Goal: Information Seeking & Learning: Learn about a topic

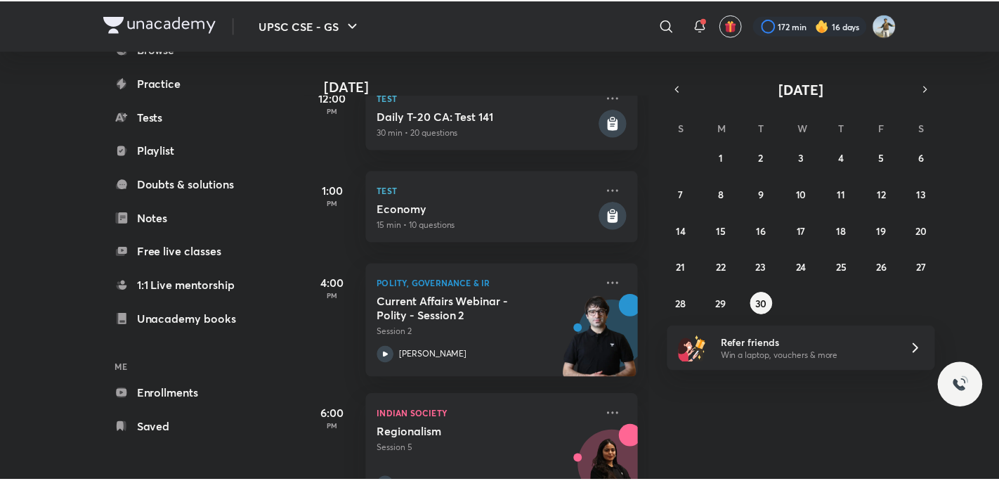
scroll to position [408, 0]
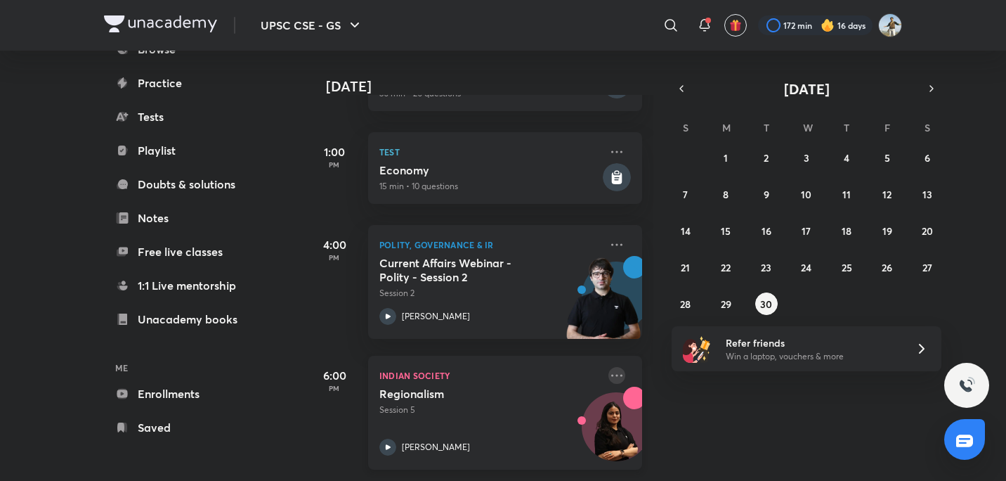
click at [609, 368] on icon at bounding box center [617, 375] width 17 height 17
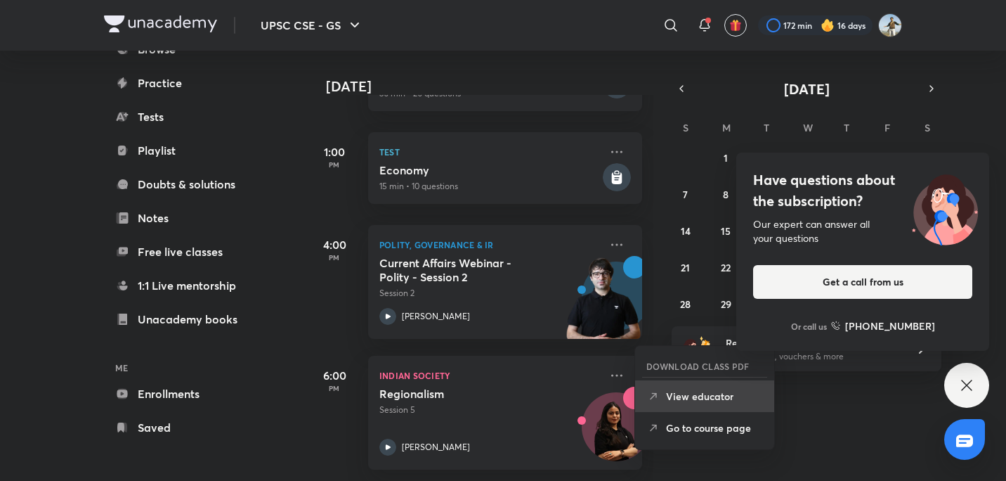
click at [711, 401] on p "View educator" at bounding box center [714, 396] width 97 height 15
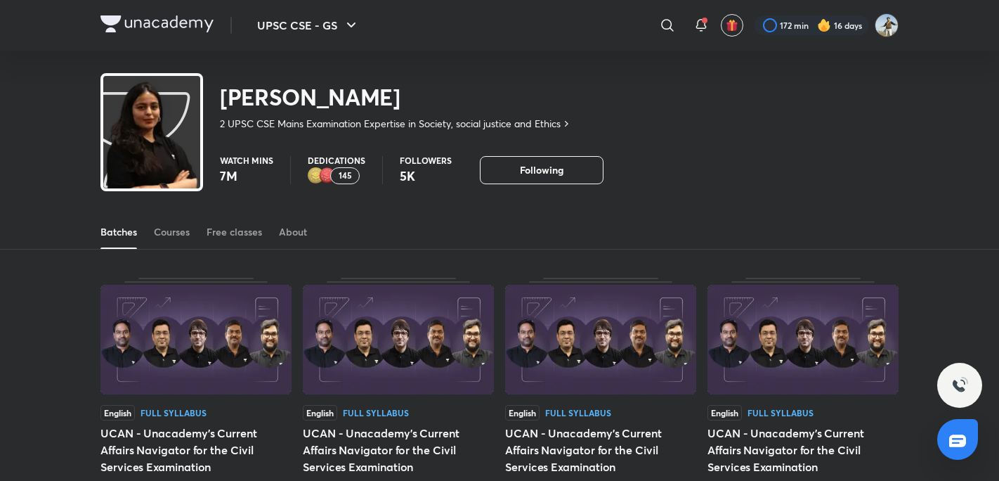
click at [682, 183] on div "Watch mins 7M Dedications 145 Followers 5K Following" at bounding box center [559, 170] width 679 height 28
click at [185, 235] on div "Courses" at bounding box center [172, 232] width 36 height 14
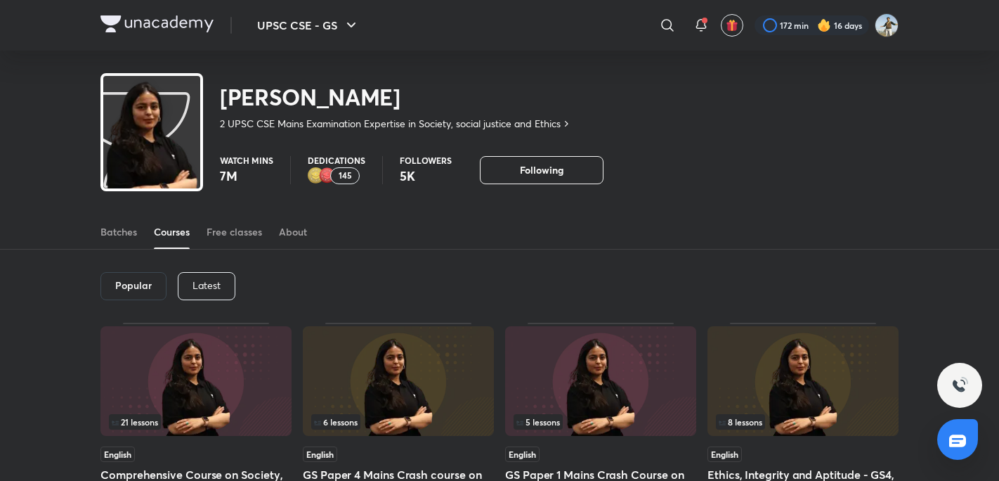
click at [197, 280] on p "Latest" at bounding box center [207, 285] width 28 height 11
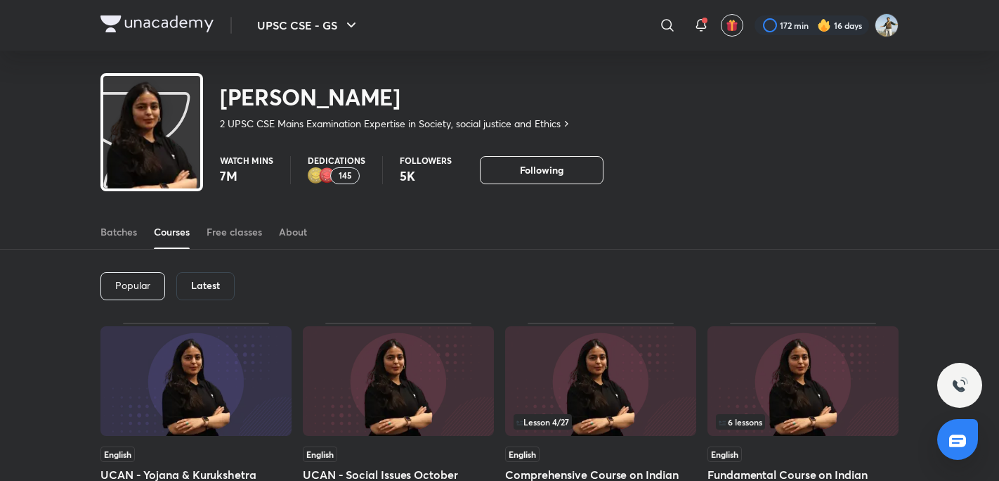
click at [747, 379] on img at bounding box center [803, 381] width 191 height 110
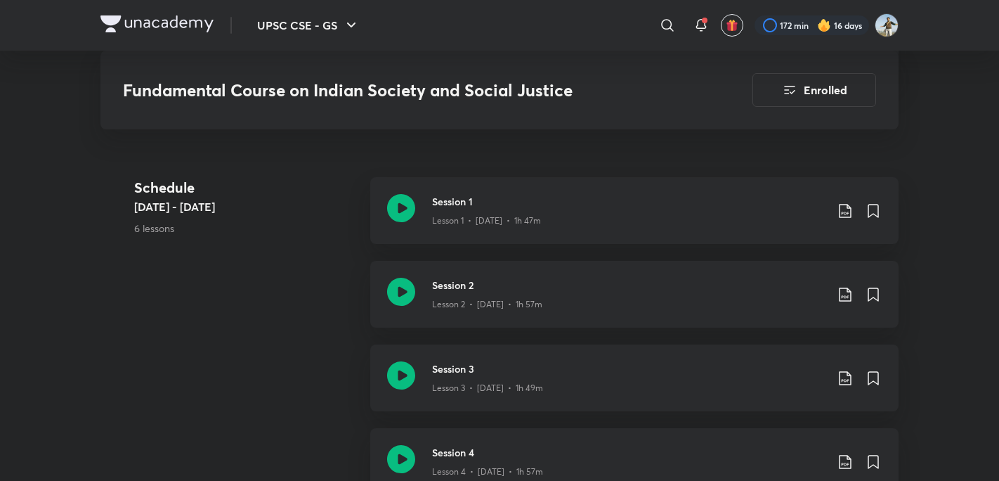
scroll to position [1027, 0]
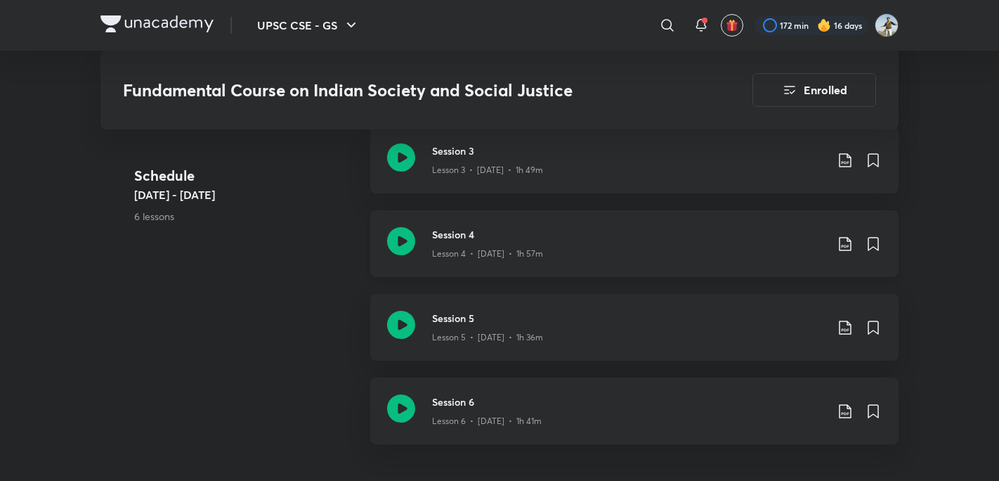
click at [399, 247] on icon at bounding box center [401, 241] width 28 height 28
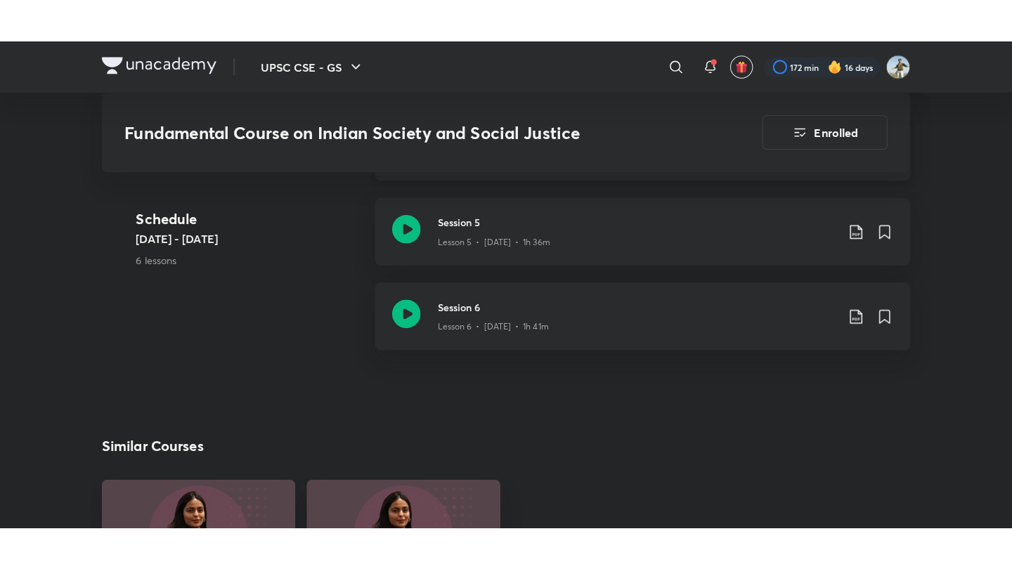
scroll to position [1167, 0]
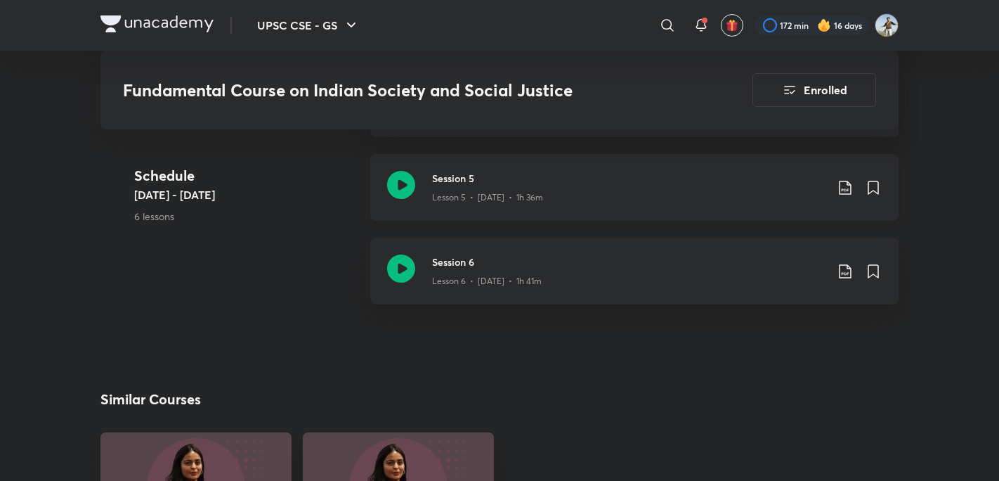
click at [410, 189] on icon at bounding box center [401, 185] width 28 height 28
